Goal: Information Seeking & Learning: Learn about a topic

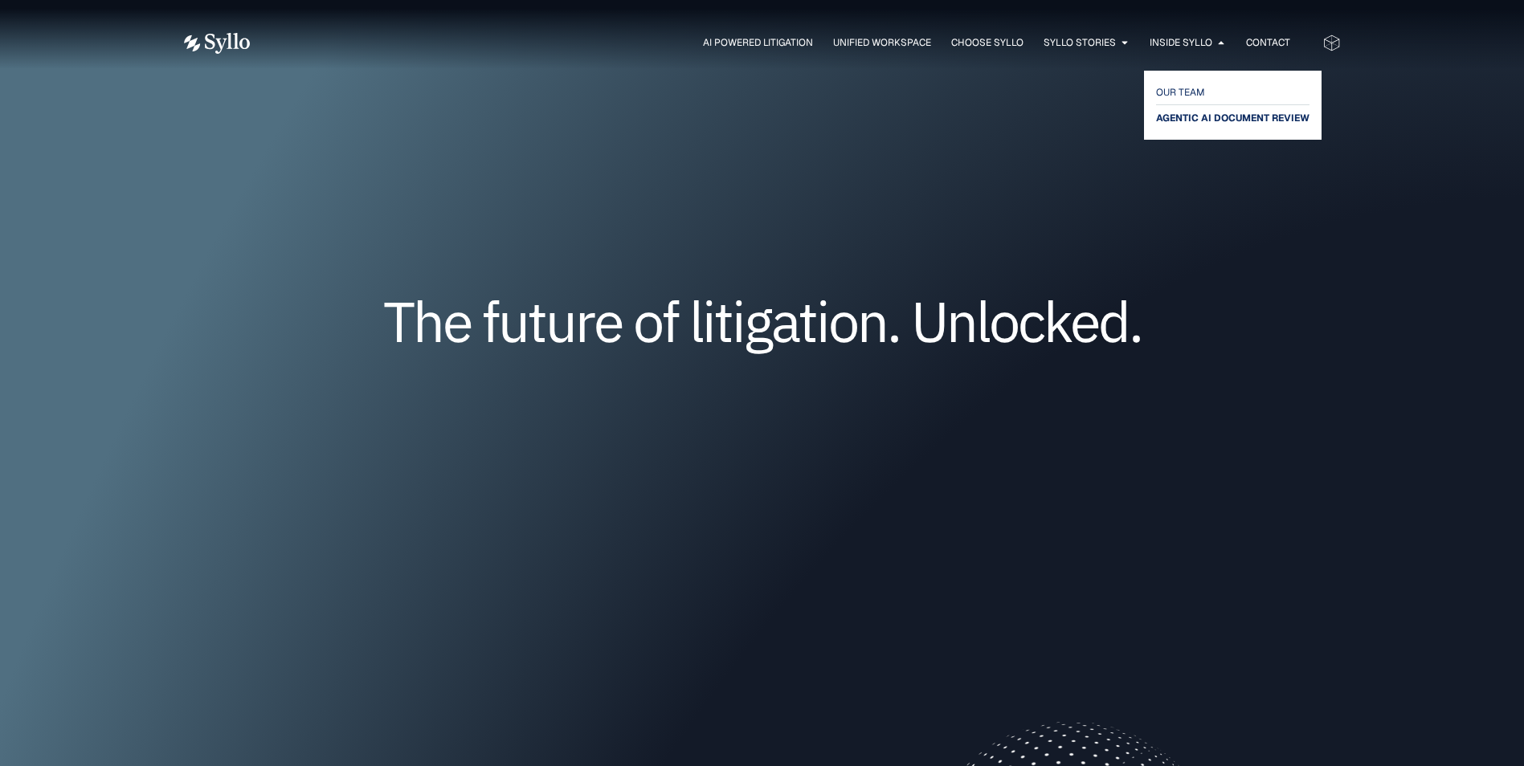
click at [1175, 114] on span "AGENTIC AI DOCUMENT REVIEW" at bounding box center [1232, 117] width 153 height 19
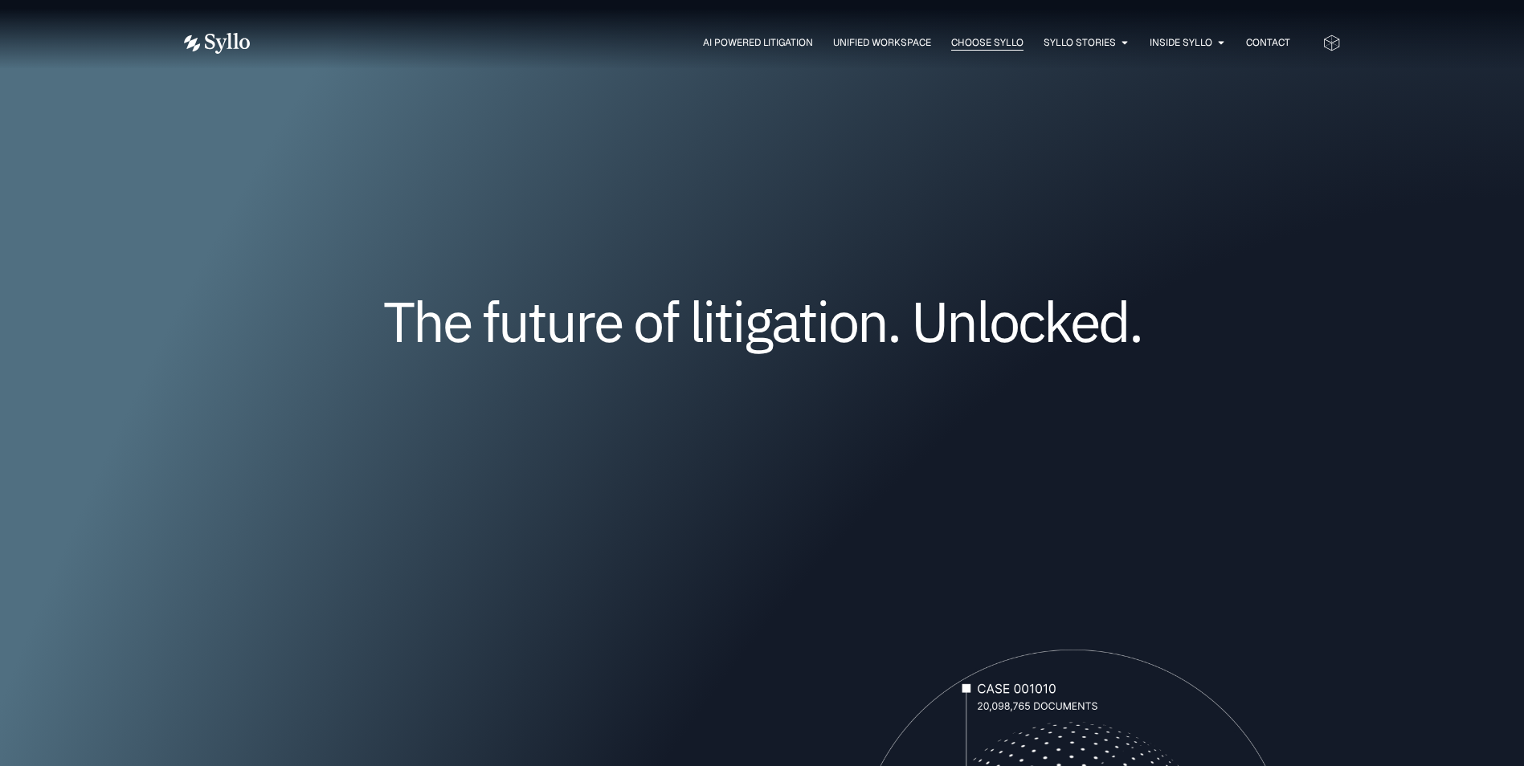
click at [968, 43] on span "Choose Syllo" at bounding box center [987, 42] width 72 height 14
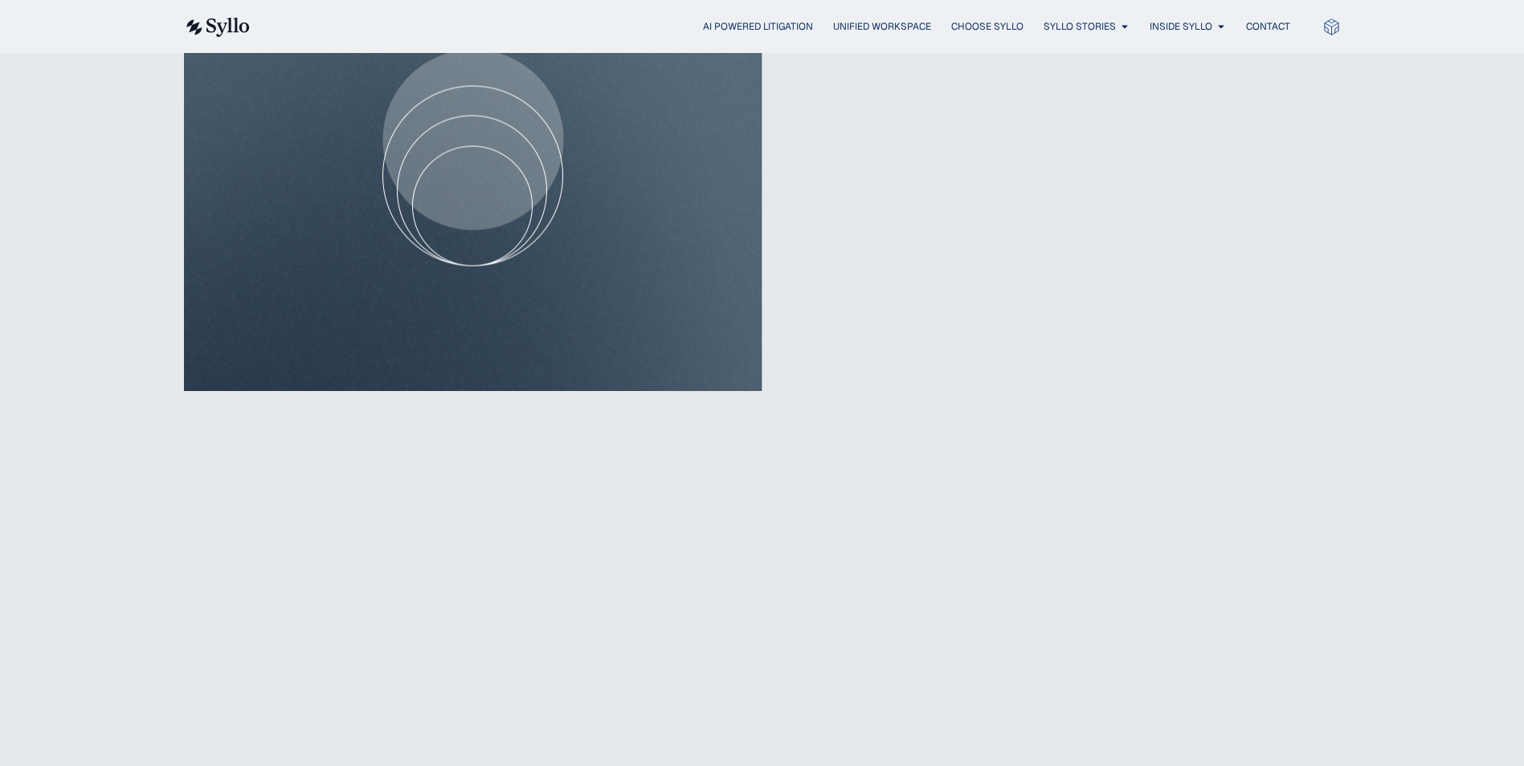
scroll to position [1044, 0]
